Goal: Transaction & Acquisition: Subscribe to service/newsletter

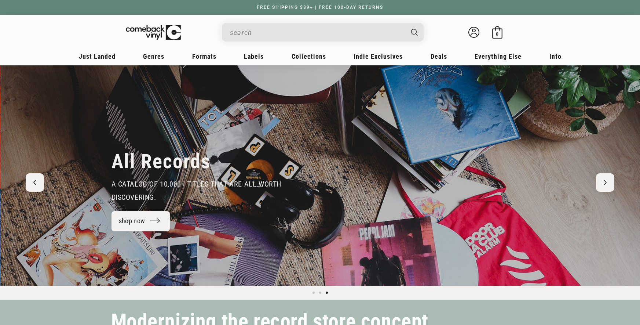
scroll to position [0, 1281]
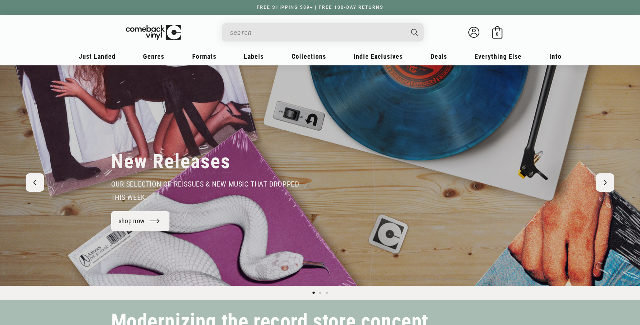
click at [294, 30] on input "When autocomplete results are available use up and down arrows to review and en…" at bounding box center [317, 32] width 174 height 15
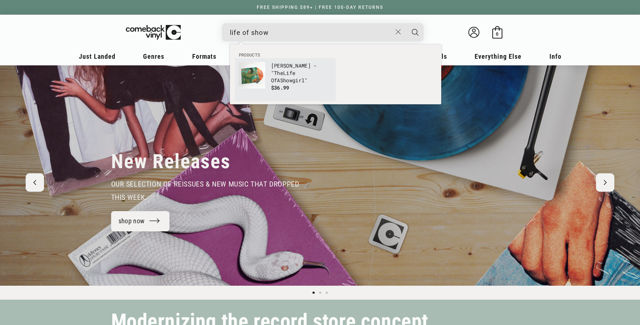
type input "life of show"
click at [283, 72] on b "Life" at bounding box center [289, 72] width 12 height 7
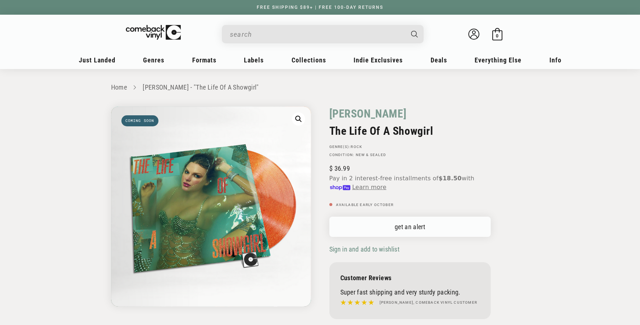
click at [372, 229] on link "get an alert" at bounding box center [411, 227] width 162 height 20
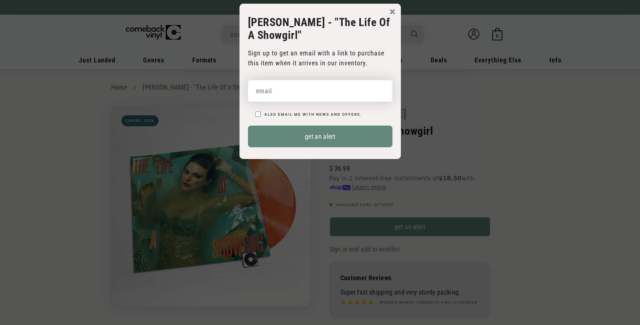
drag, startPoint x: 322, startPoint y: 90, endPoint x: 326, endPoint y: 93, distance: 6.0
click at [322, 90] on input "email" at bounding box center [320, 91] width 145 height 22
paste input "wnmcferren@gmail.com"
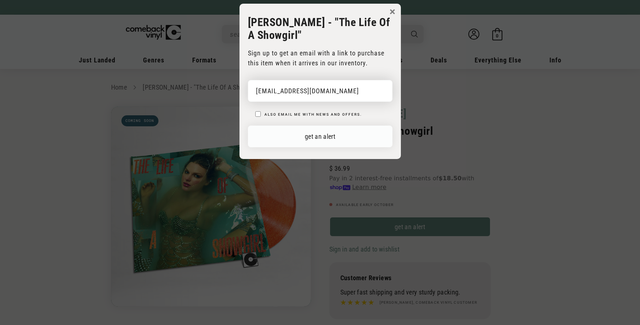
type input "wnmcferren@gmail.com"
click at [374, 130] on button "get an alert" at bounding box center [320, 137] width 145 height 22
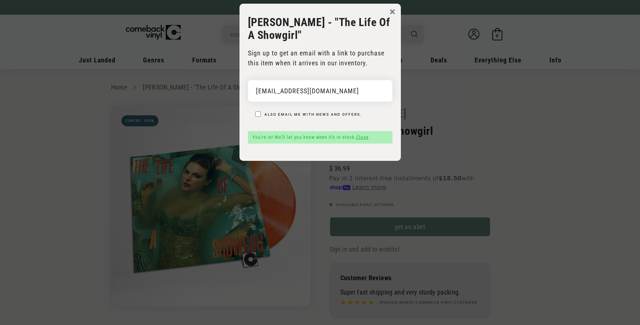
click at [367, 137] on link "Close" at bounding box center [362, 137] width 12 height 6
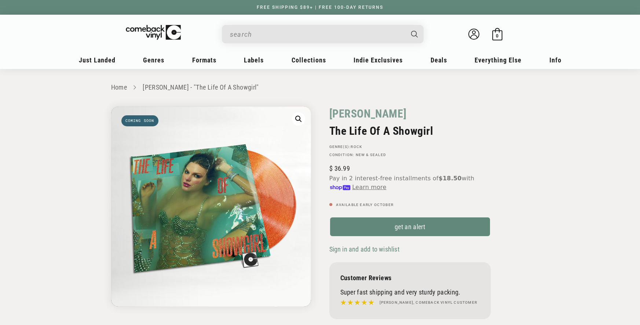
drag, startPoint x: 500, startPoint y: 131, endPoint x: 496, endPoint y: 130, distance: 4.9
click at [500, 131] on div "Taylor Swift The Life Of A Showgirl GENRE(S): Rock Condition: New & Sealed Regu…" at bounding box center [424, 219] width 209 height 226
click at [169, 29] on img at bounding box center [159, 31] width 72 height 15
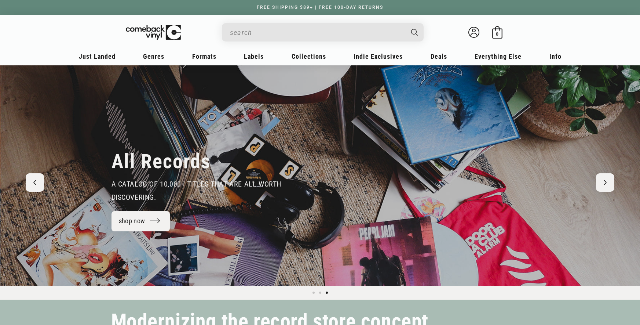
scroll to position [0, 1281]
